Goal: Task Accomplishment & Management: Manage account settings

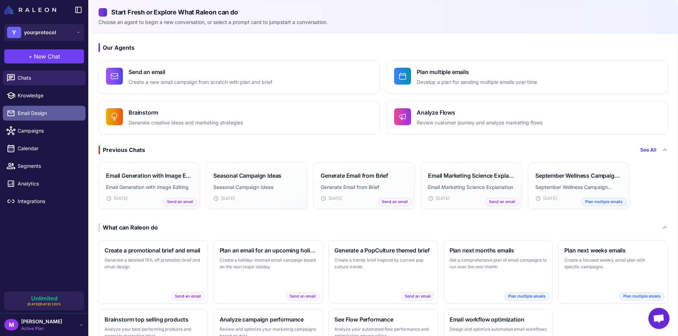
click at [23, 113] on span "Email Design" at bounding box center [49, 113] width 62 height 8
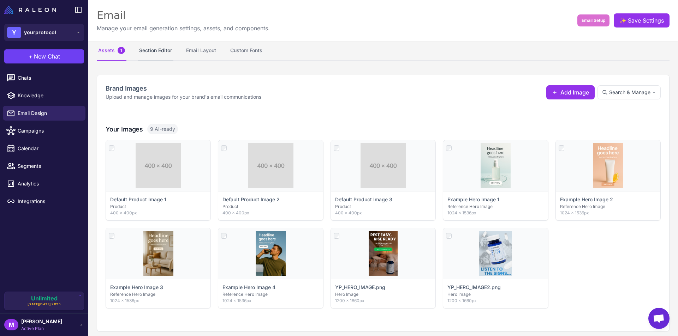
click at [153, 52] on button "Section Editor" at bounding box center [156, 51] width 36 height 20
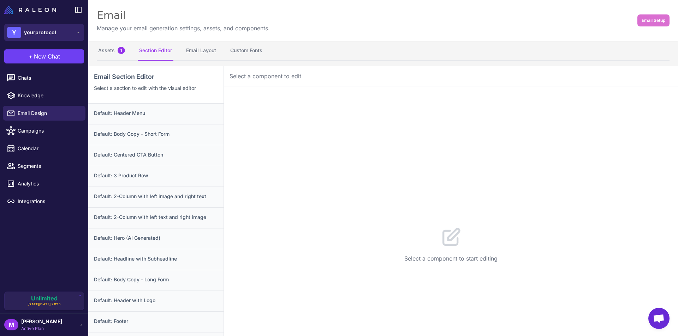
click at [52, 32] on span "yourprotocol" at bounding box center [40, 33] width 32 height 8
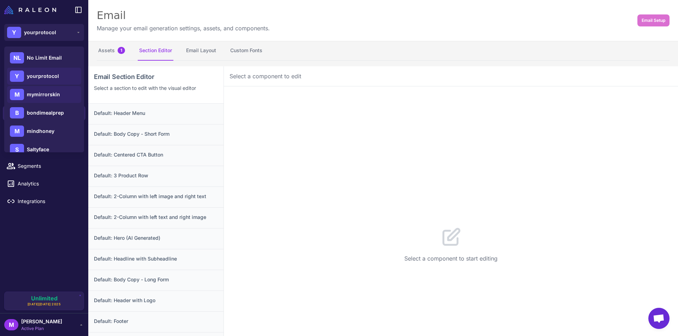
click at [41, 95] on span "mymirrorskin" at bounding box center [43, 95] width 33 height 8
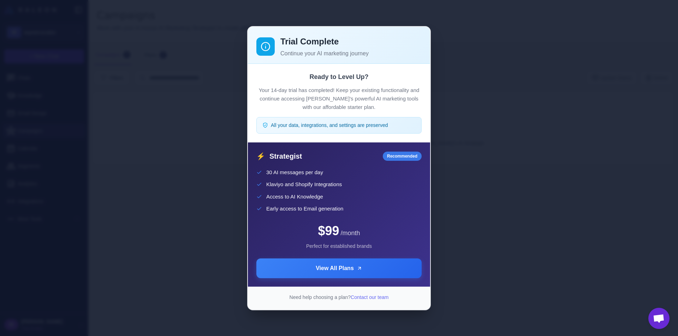
click at [461, 34] on div "Trial Complete Continue your AI marketing journey Ready to Level Up? Your 14-da…" at bounding box center [339, 168] width 678 height 325
click at [214, 61] on div "Trial Complete Continue your AI marketing journey Ready to Level Up? Your 14-da…" at bounding box center [339, 168] width 678 height 325
click at [289, 67] on div "Ready to Level Up? Your 14-day trial has completed! Keep your existing function…" at bounding box center [339, 103] width 182 height 79
click at [432, 71] on div "Trial Complete Continue your AI marketing journey Ready to Level Up? Your 14-da…" at bounding box center [339, 168] width 678 height 325
click at [465, 69] on div "Trial Complete Continue your AI marketing journey Ready to Level Up? Your 14-da…" at bounding box center [339, 168] width 678 height 325
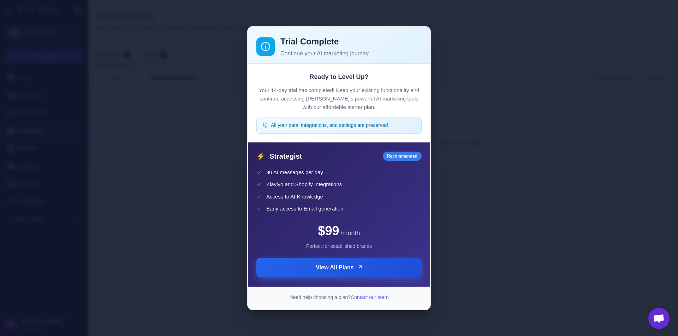
click at [360, 270] on icon at bounding box center [360, 267] width 6 height 6
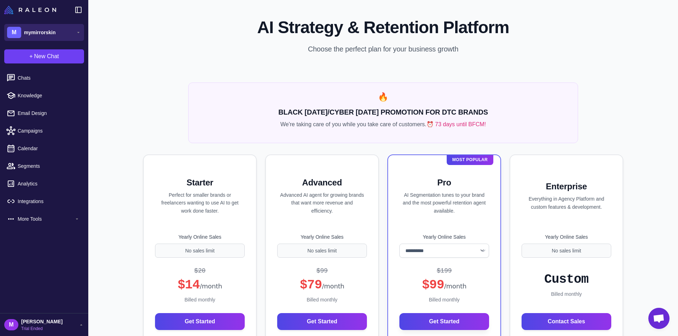
click at [57, 31] on button "M mymirrorskin" at bounding box center [44, 32] width 80 height 17
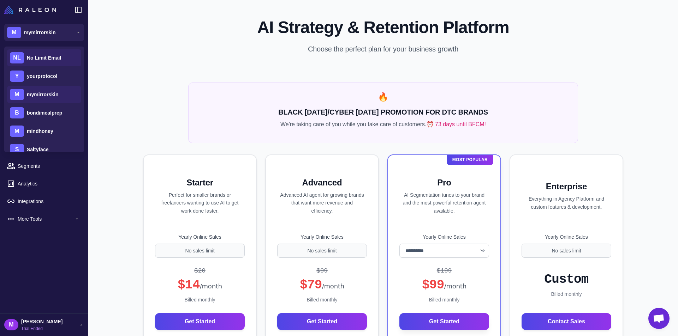
click at [49, 58] on span "No Limit Email" at bounding box center [44, 58] width 34 height 8
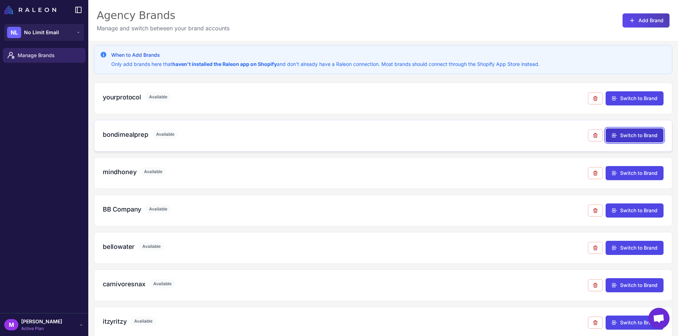
click at [618, 134] on button "Switch to Brand" at bounding box center [634, 135] width 58 height 14
